Goal: Task Accomplishment & Management: Manage account settings

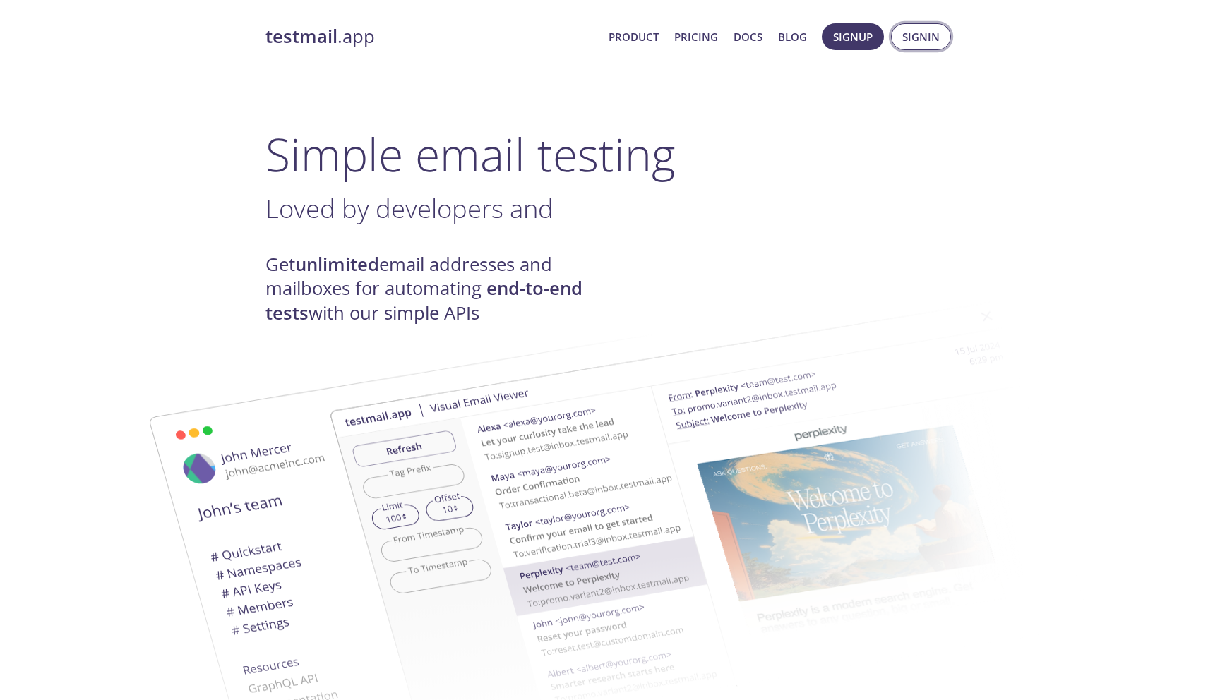
click at [924, 33] on span "Signin" at bounding box center [920, 37] width 37 height 18
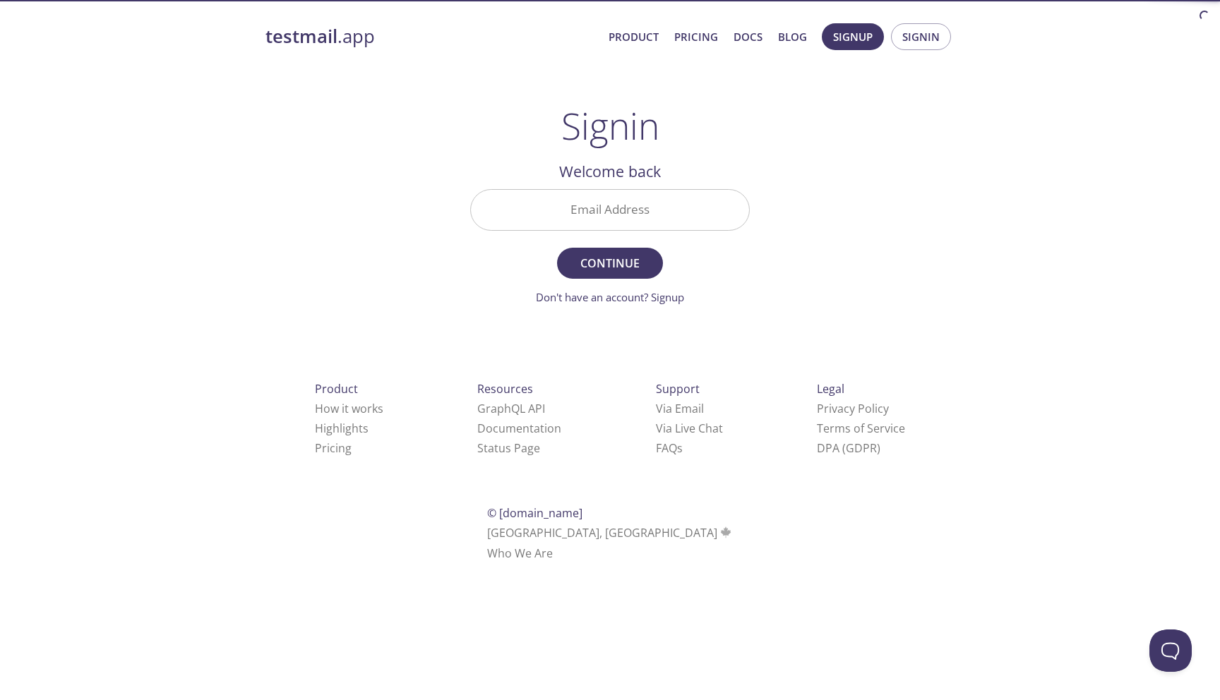
click at [618, 219] on input "Email Address" at bounding box center [610, 210] width 278 height 40
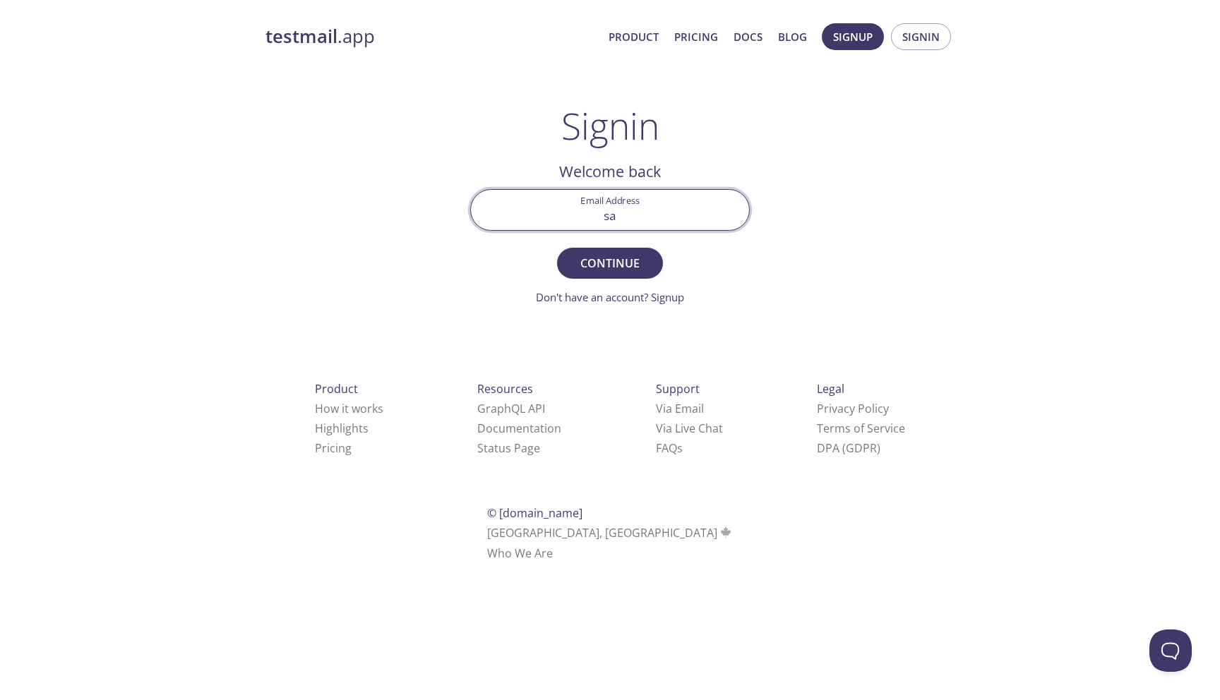
type input "[EMAIL_ADDRESS][DOMAIN_NAME]"
click at [606, 272] on span "Continue" at bounding box center [610, 263] width 75 height 20
click at [608, 202] on input "Signin Security Code" at bounding box center [610, 210] width 278 height 40
paste input "PAQGAEY"
type input "PAQGAEY"
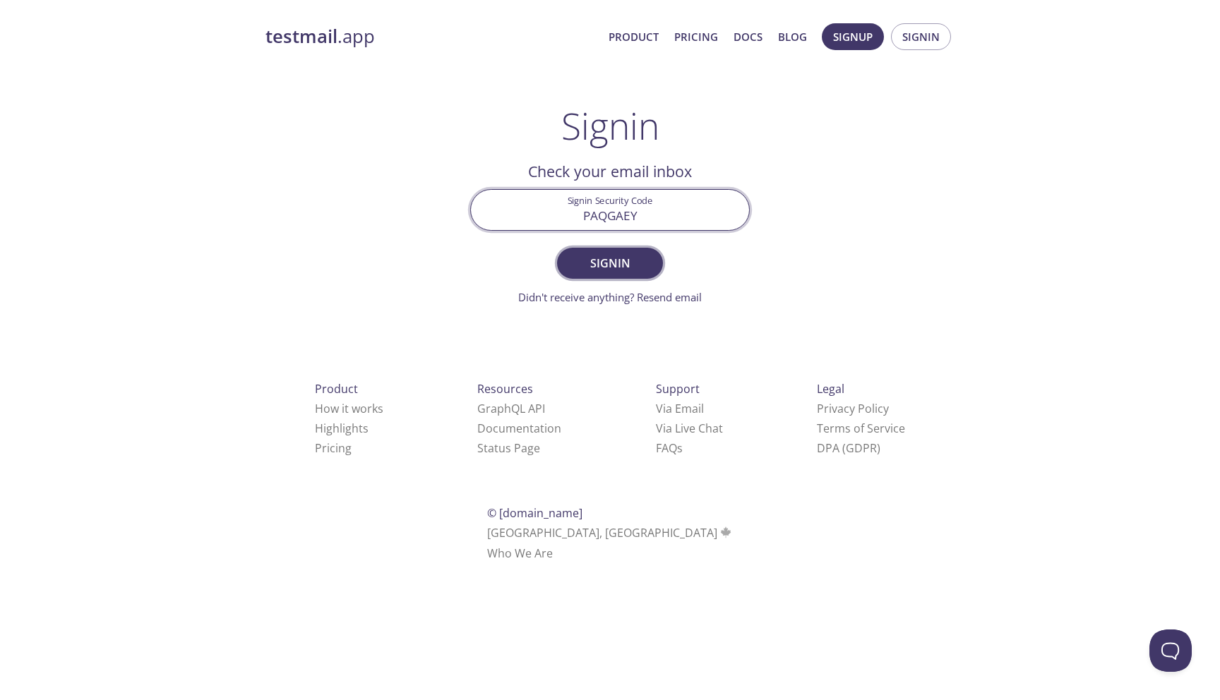
click at [607, 265] on span "Signin" at bounding box center [610, 263] width 75 height 20
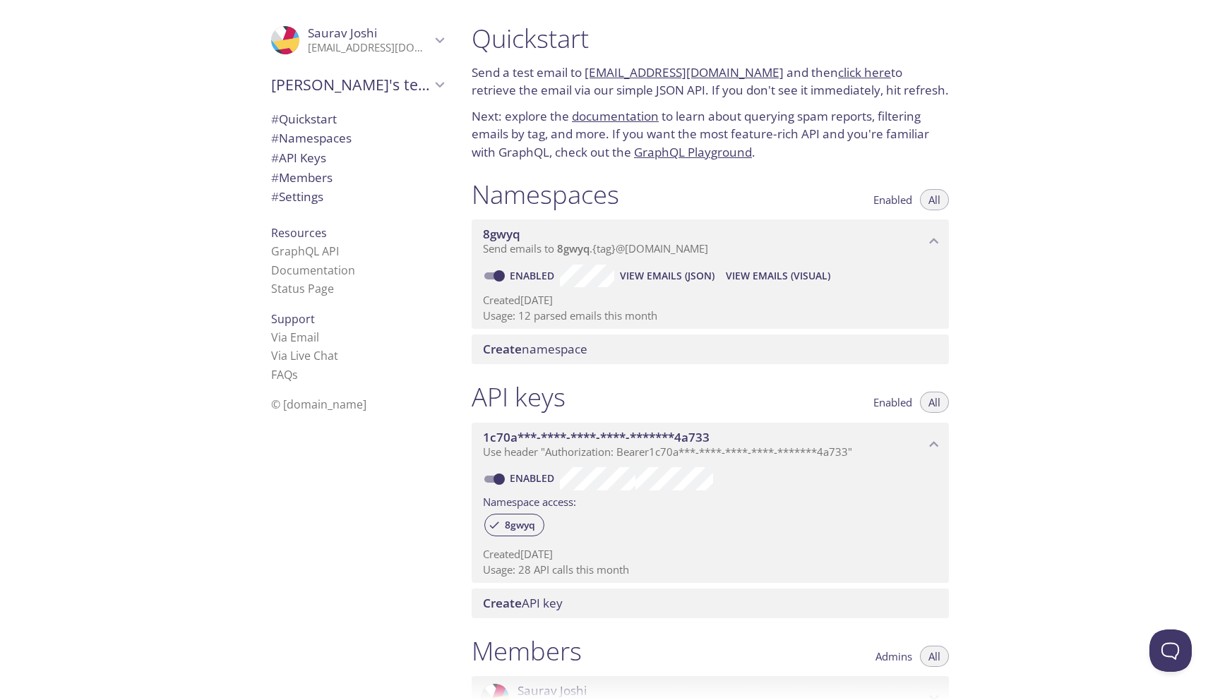
click at [637, 275] on span "View Emails (JSON)" at bounding box center [667, 276] width 95 height 17
